Goal: Find specific page/section: Find specific page/section

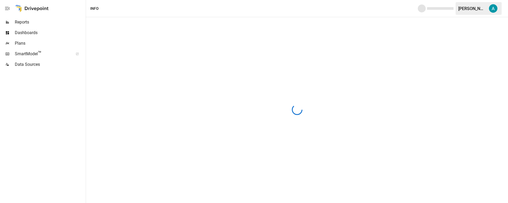
click at [31, 53] on span "SmartModel ™" at bounding box center [42, 54] width 55 height 6
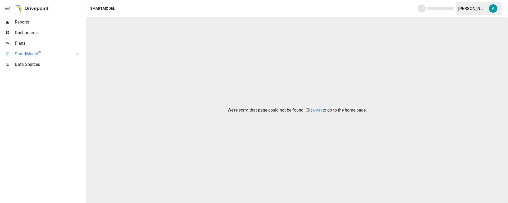
click at [76, 53] on icon at bounding box center [77, 54] width 2 height 2
click at [319, 110] on link "here" at bounding box center [319, 110] width 8 height 5
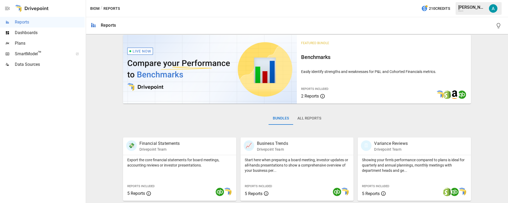
scroll to position [4, 0]
click at [110, 59] on div "Featured Bundle Benchmarks Easily identify strengths and weaknesses for P&L and…" at bounding box center [297, 184] width 418 height 304
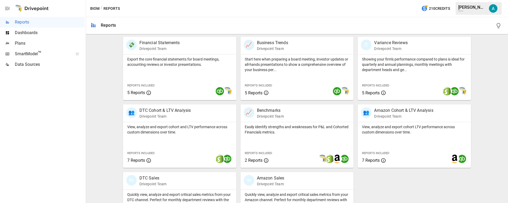
scroll to position [139, 0]
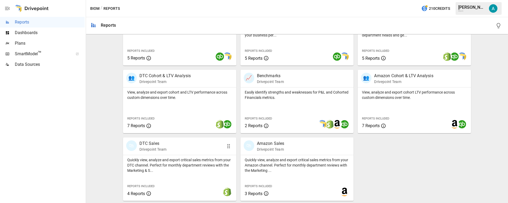
click at [140, 190] on div "Reports Included 4 Reports" at bounding box center [146, 190] width 39 height 14
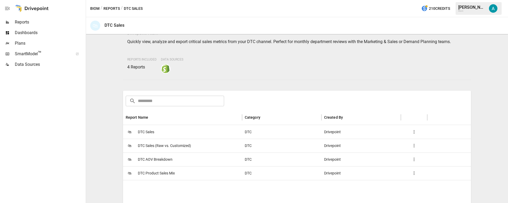
scroll to position [25, 0]
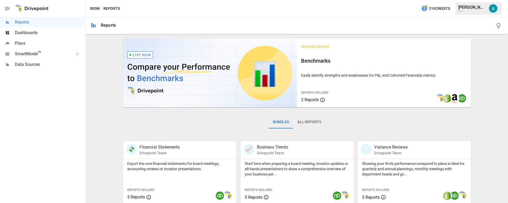
scroll to position [49, 0]
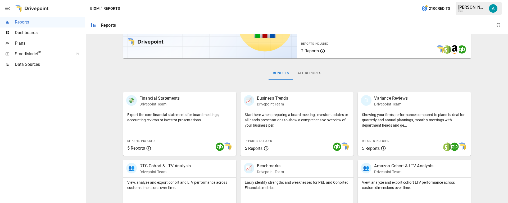
click at [37, 55] on span "SmartModel ™" at bounding box center [42, 54] width 55 height 6
click at [52, 65] on span "Data Sources" at bounding box center [50, 64] width 70 height 6
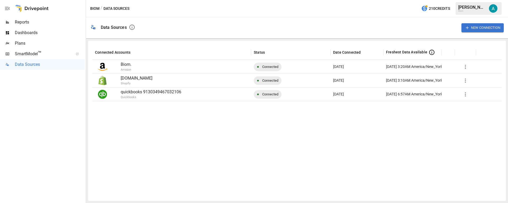
click at [269, 101] on div at bounding box center [296, 149] width 409 height 96
